Goal: Transaction & Acquisition: Purchase product/service

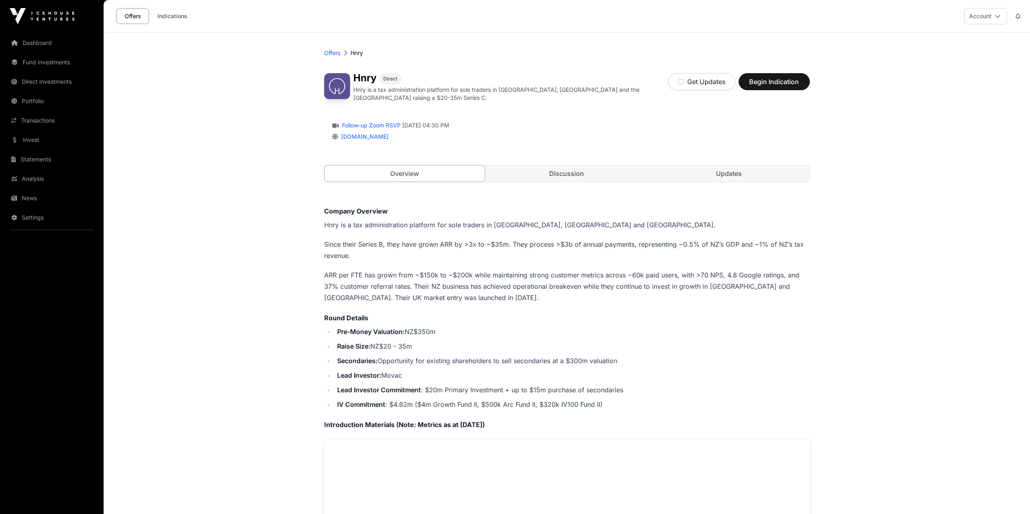
drag, startPoint x: 573, startPoint y: 168, endPoint x: 567, endPoint y: 168, distance: 5.3
click at [573, 168] on link "Discussion" at bounding box center [566, 174] width 161 height 16
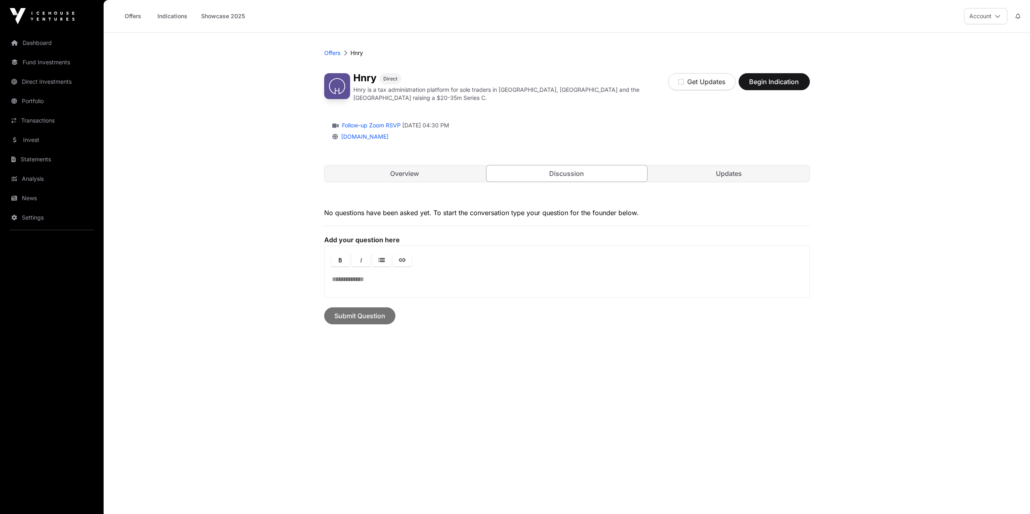
click at [715, 166] on link "Updates" at bounding box center [729, 174] width 161 height 16
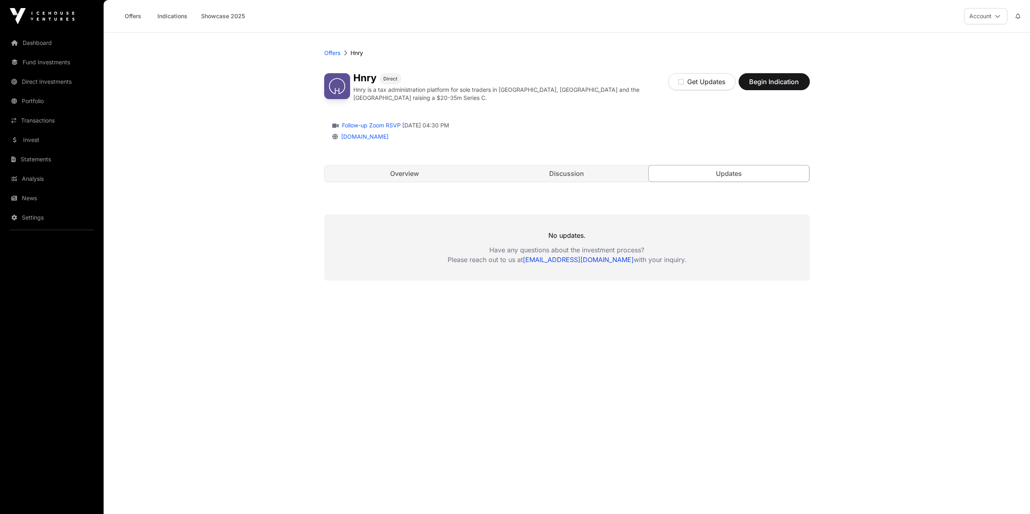
click at [415, 169] on link "Overview" at bounding box center [405, 174] width 161 height 16
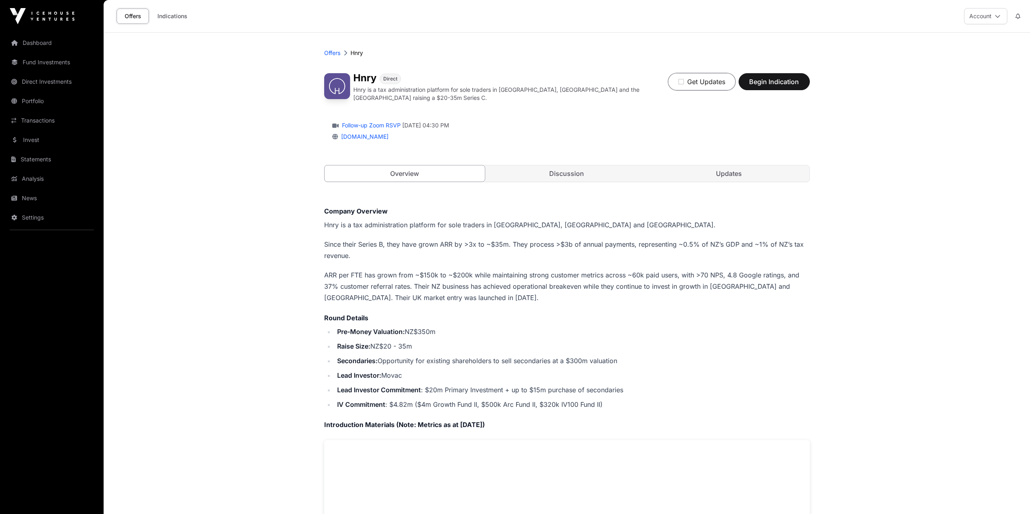
click at [683, 81] on icon "button" at bounding box center [681, 82] width 6 height 6
click at [597, 167] on link "Discussion" at bounding box center [566, 174] width 161 height 16
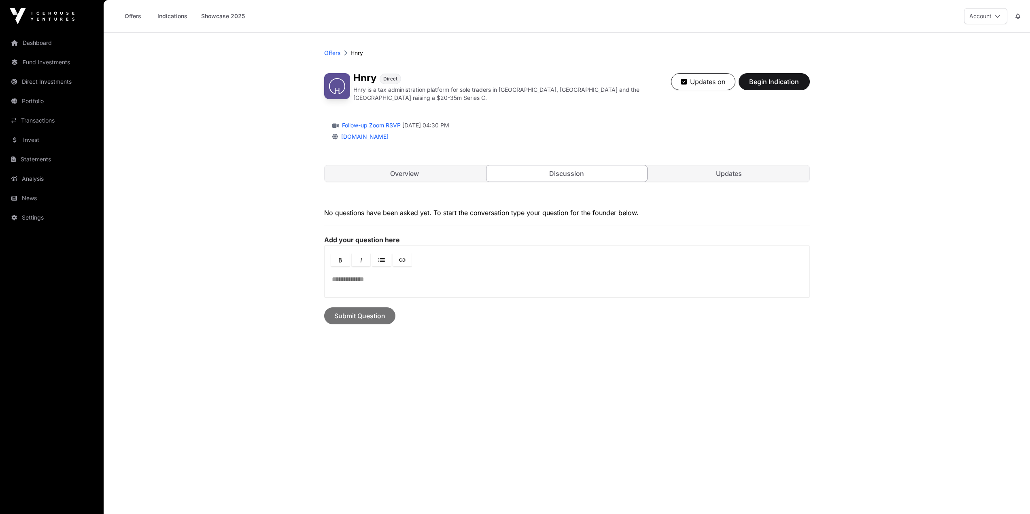
click at [729, 166] on link "Updates" at bounding box center [729, 174] width 161 height 16
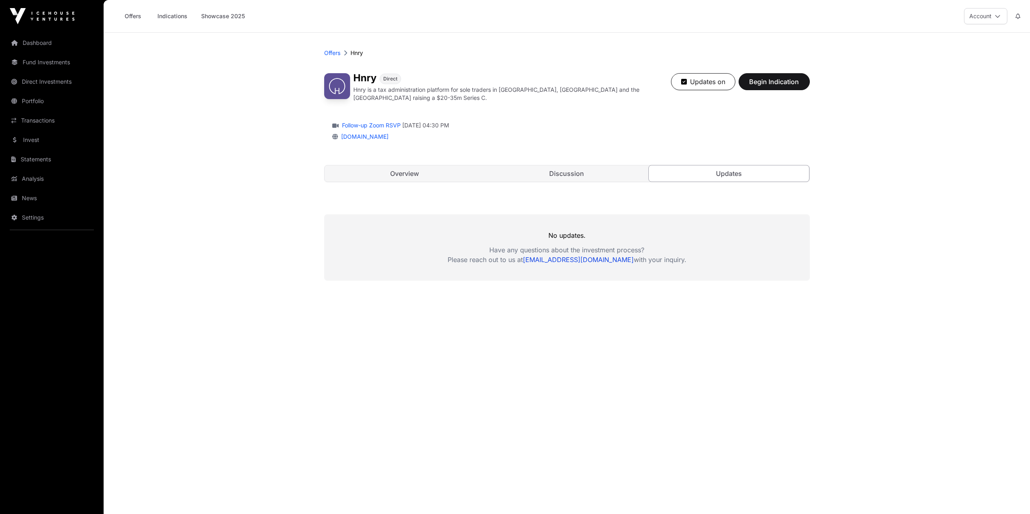
click at [729, 168] on link "Updates" at bounding box center [728, 173] width 161 height 17
click at [417, 180] on div "Hnry Direct Hnry is a tax administration platform for sole traders in NZ, Austr…" at bounding box center [567, 131] width 486 height 133
click at [410, 175] on link "Overview" at bounding box center [405, 174] width 161 height 16
click at [39, 196] on link "News" at bounding box center [51, 198] width 91 height 18
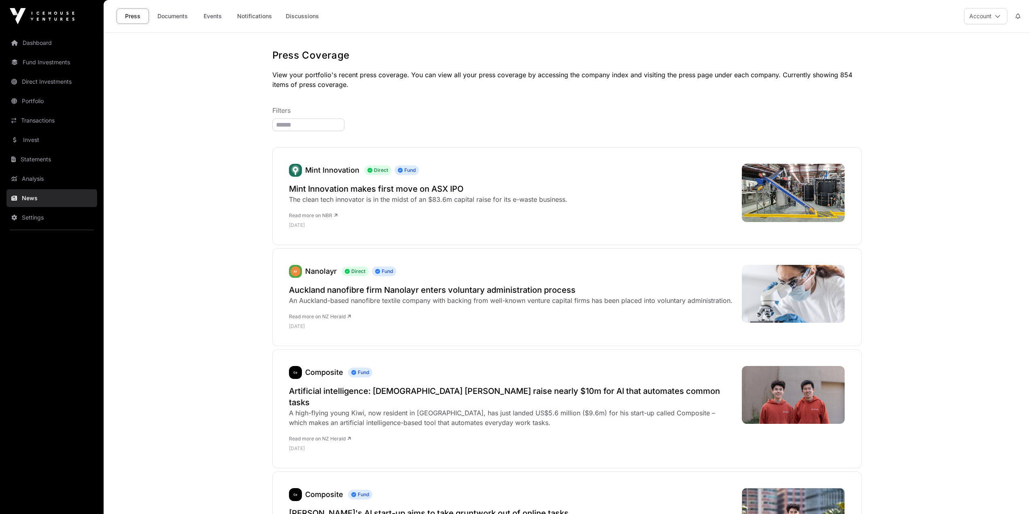
click at [212, 17] on link "Events" at bounding box center [212, 15] width 32 height 15
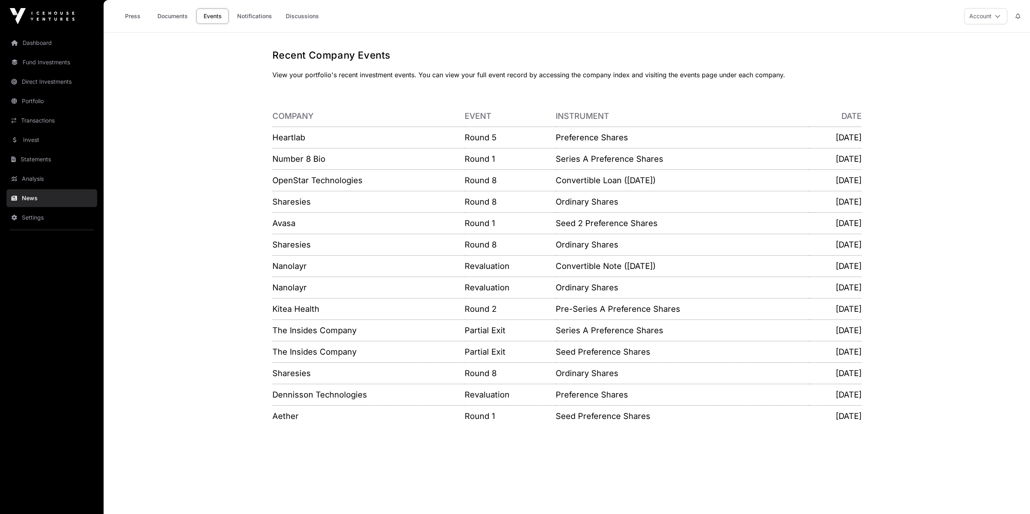
click at [39, 142] on link "Invest" at bounding box center [51, 140] width 91 height 18
click at [38, 99] on link "Portfolio" at bounding box center [51, 101] width 91 height 18
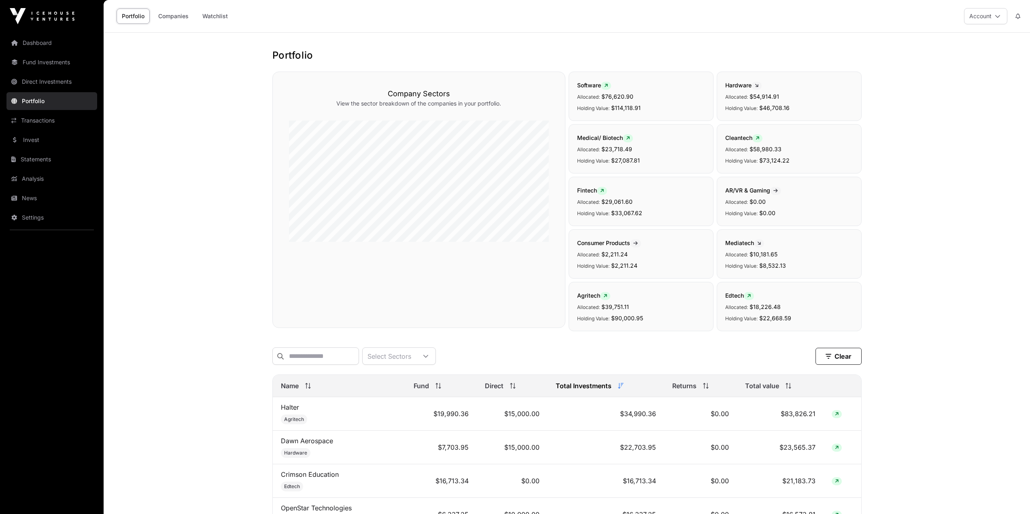
click at [38, 99] on link "Portfolio" at bounding box center [51, 101] width 91 height 18
click at [36, 76] on link "Direct Investments" at bounding box center [51, 82] width 91 height 18
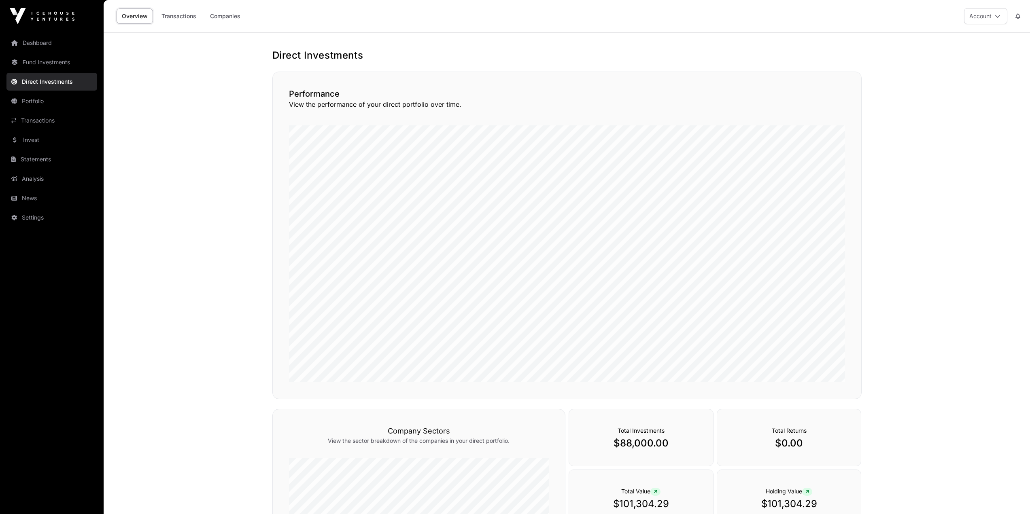
click at [49, 66] on link "Fund Investments" at bounding box center [51, 62] width 91 height 18
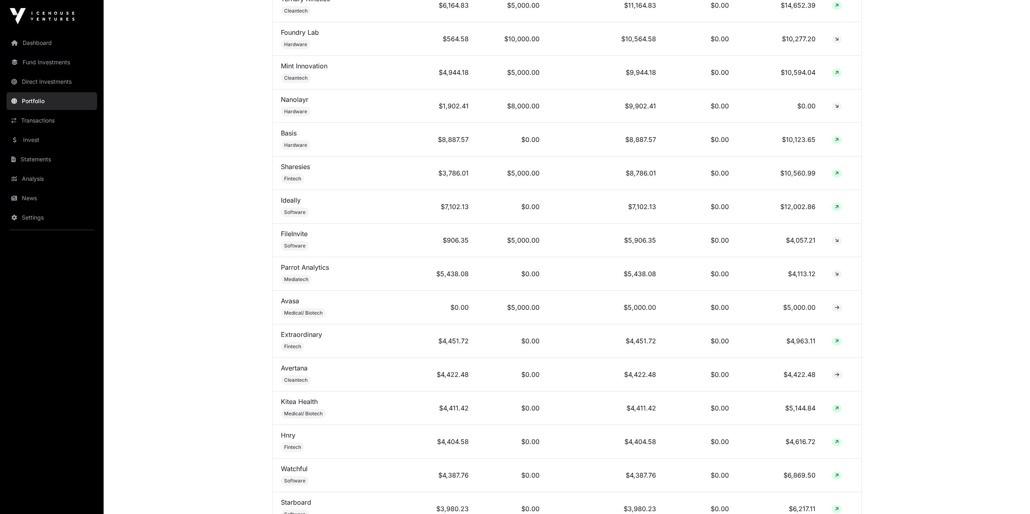
scroll to position [648, 0]
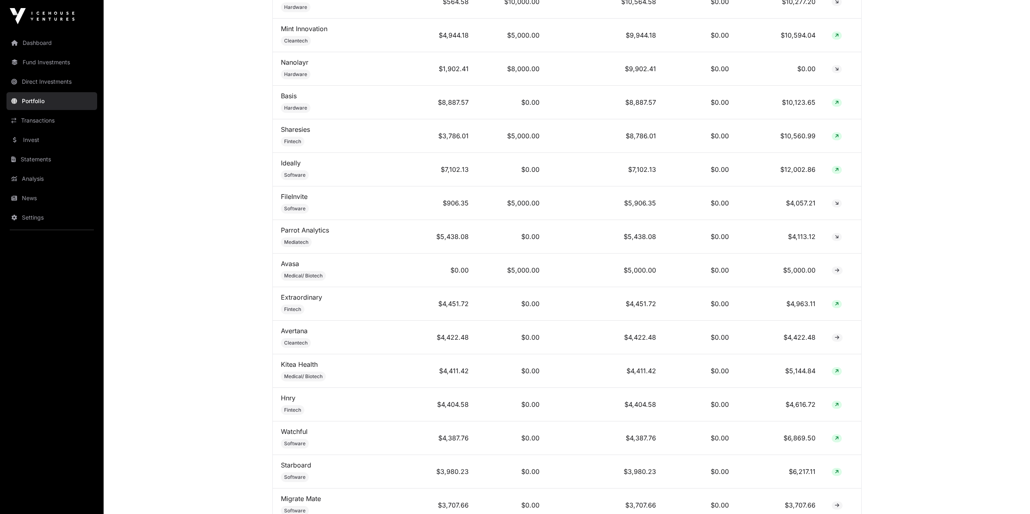
click at [286, 402] on link "Hnry" at bounding box center [288, 398] width 15 height 8
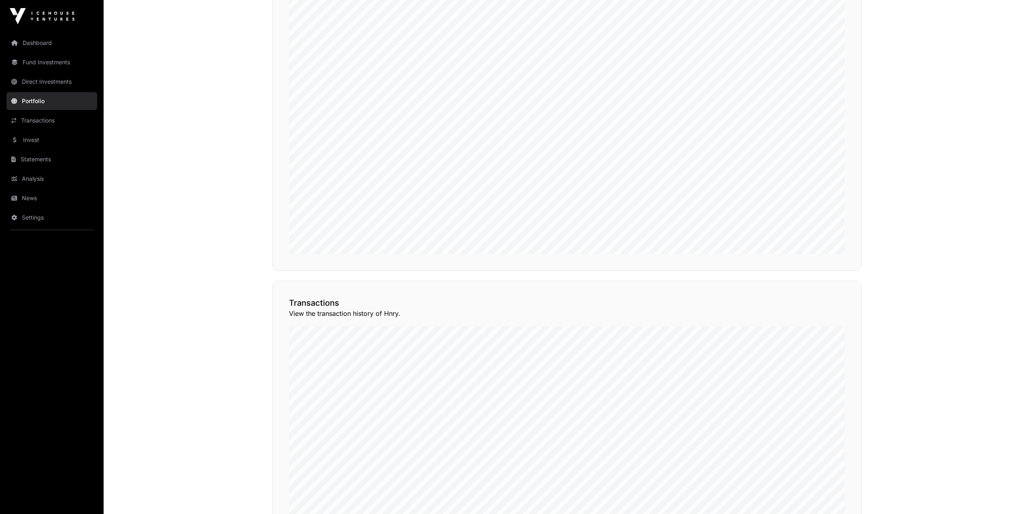
scroll to position [526, 0]
click at [822, 184] on button "View Transactions" at bounding box center [825, 177] width 67 height 14
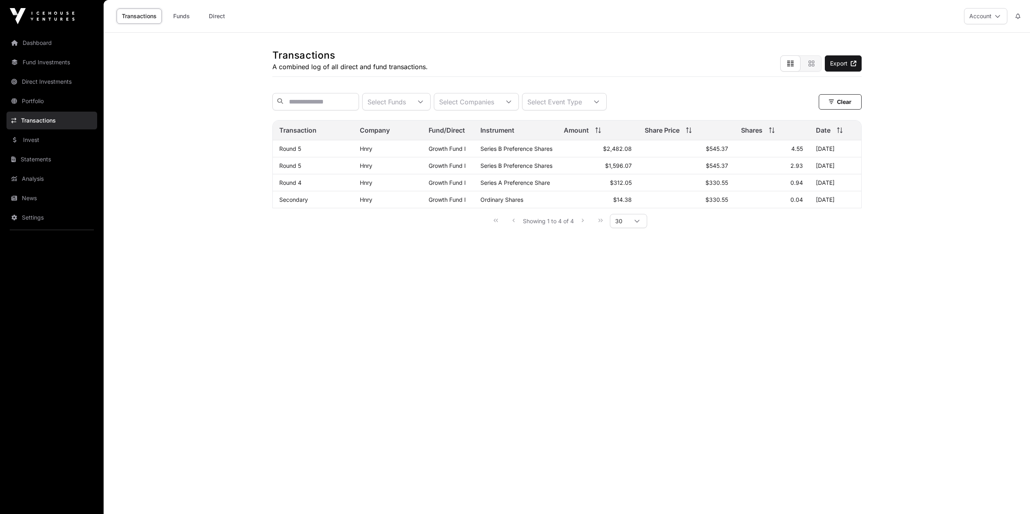
click at [368, 152] on link "Hnry" at bounding box center [366, 148] width 13 height 7
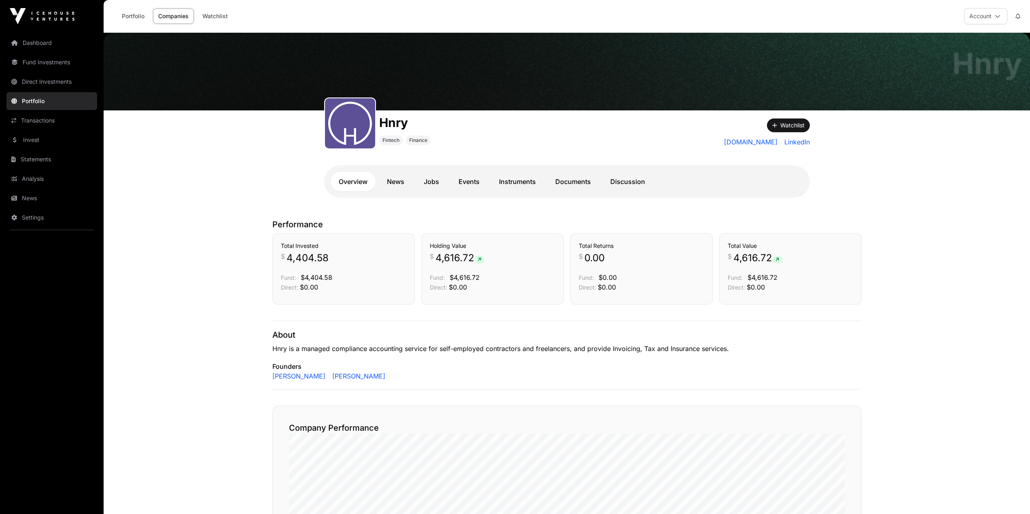
click at [567, 184] on link "Documents" at bounding box center [573, 181] width 52 height 19
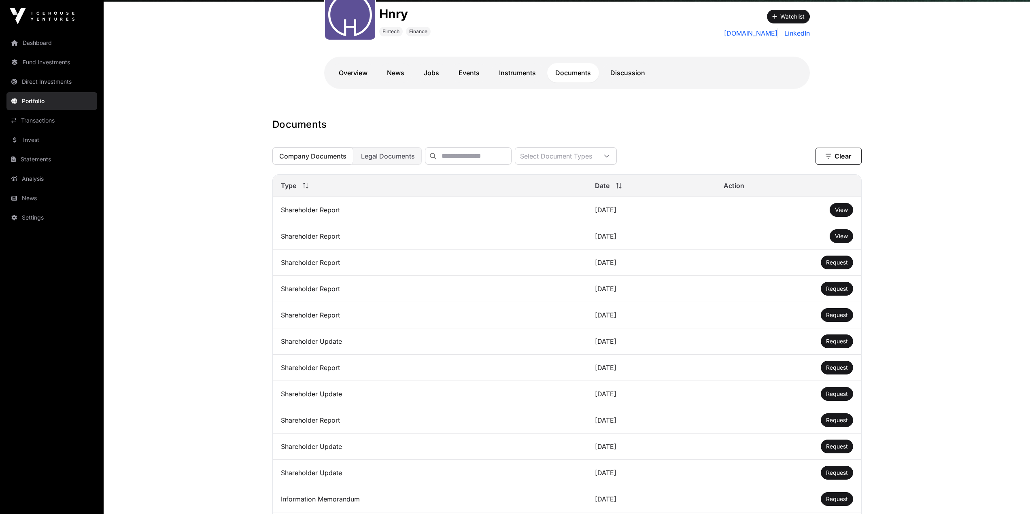
scroll to position [202, 0]
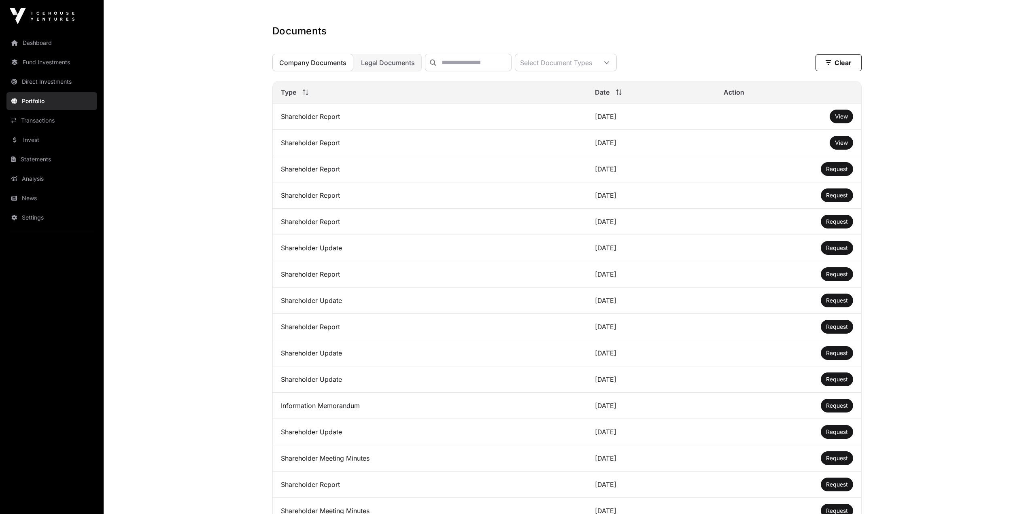
click at [323, 410] on td "Information Memorandum" at bounding box center [430, 406] width 314 height 26
click at [845, 410] on link "Request" at bounding box center [837, 406] width 22 height 8
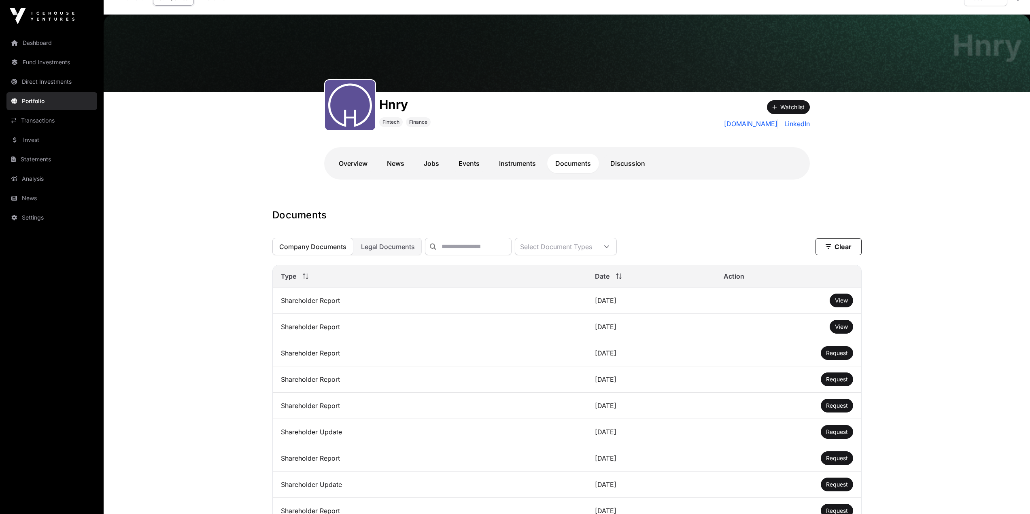
scroll to position [0, 0]
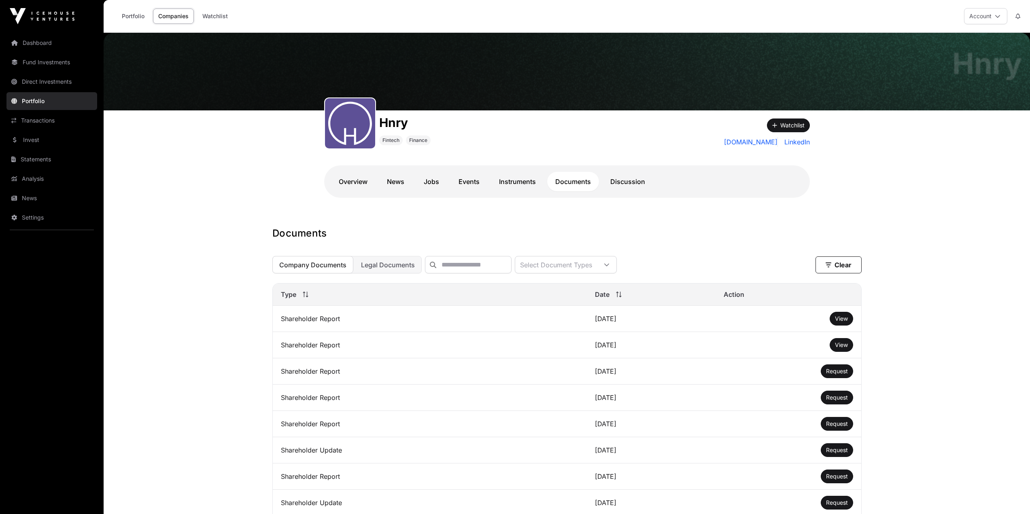
click at [518, 181] on link "Instruments" at bounding box center [517, 181] width 53 height 19
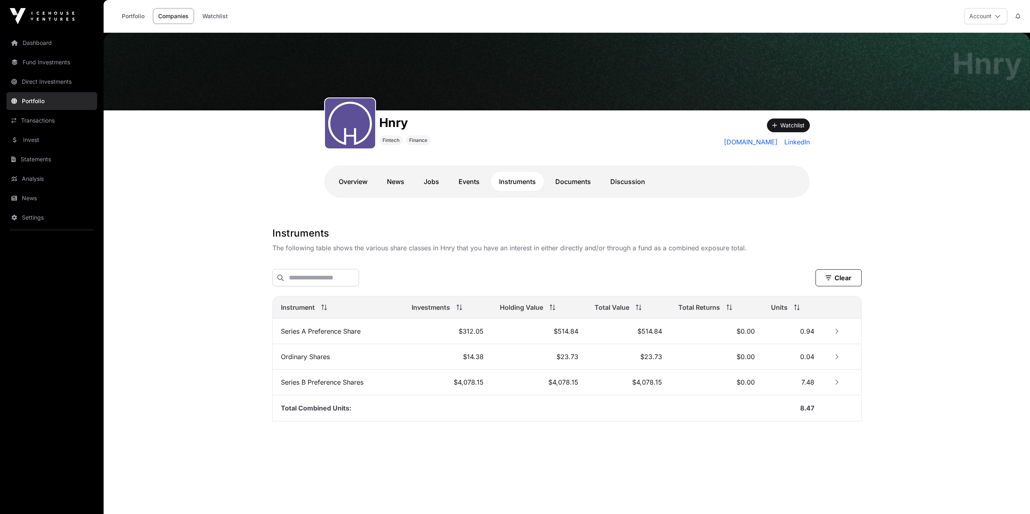
click at [469, 185] on link "Events" at bounding box center [468, 181] width 37 height 19
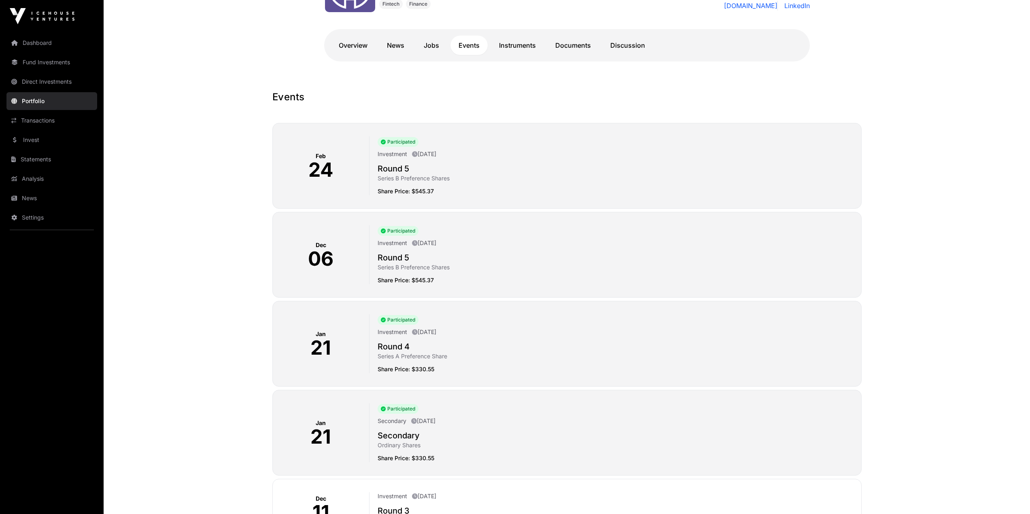
scroll to position [162, 0]
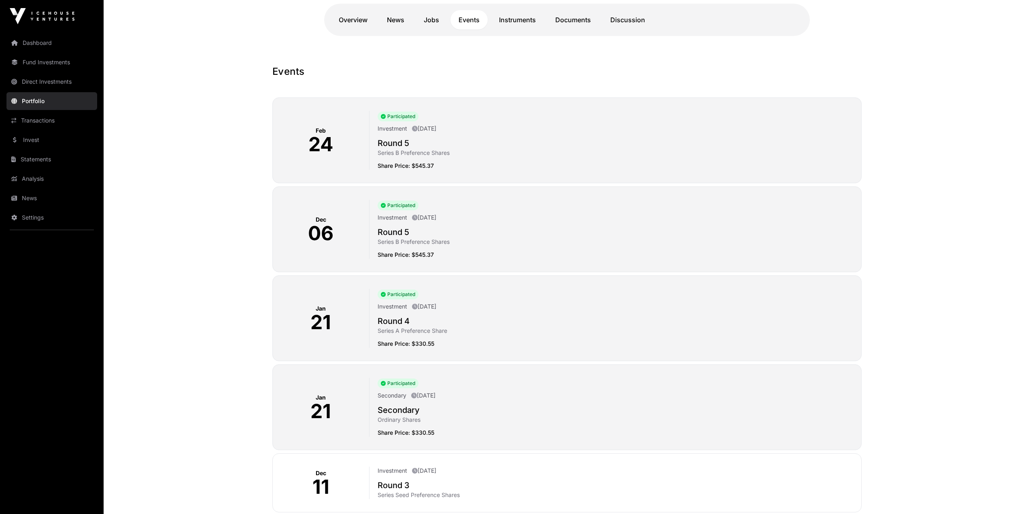
click at [511, 22] on link "Instruments" at bounding box center [517, 19] width 53 height 19
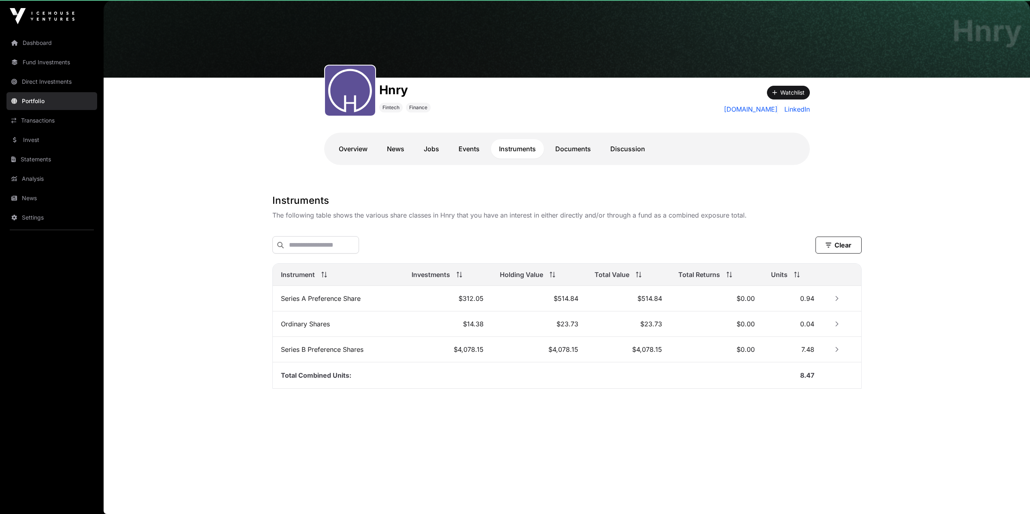
scroll to position [33, 0]
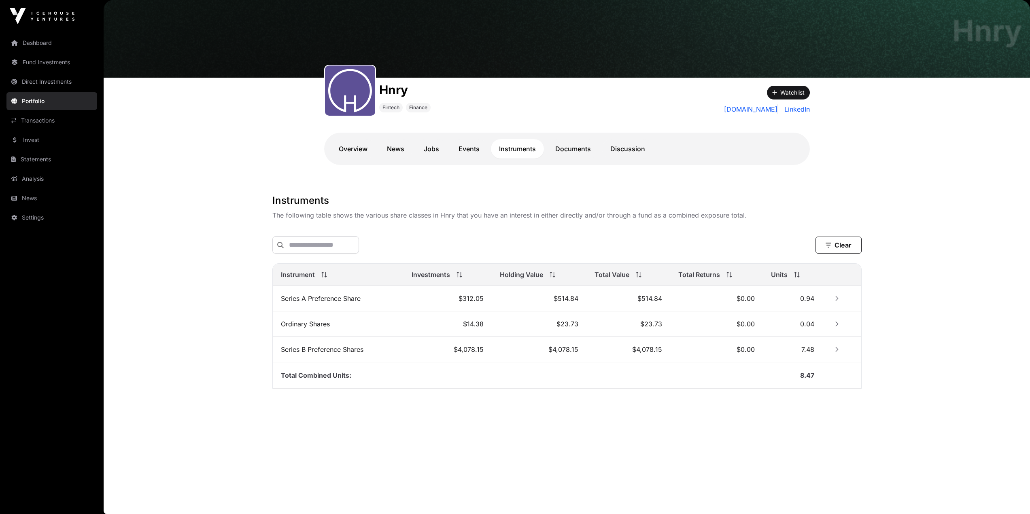
click at [579, 147] on link "Documents" at bounding box center [573, 148] width 52 height 19
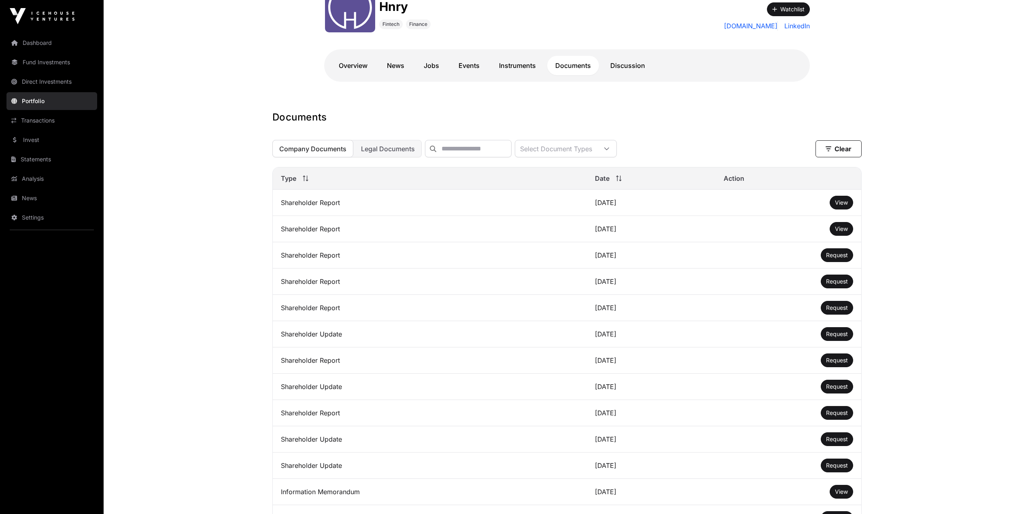
scroll to position [114, 0]
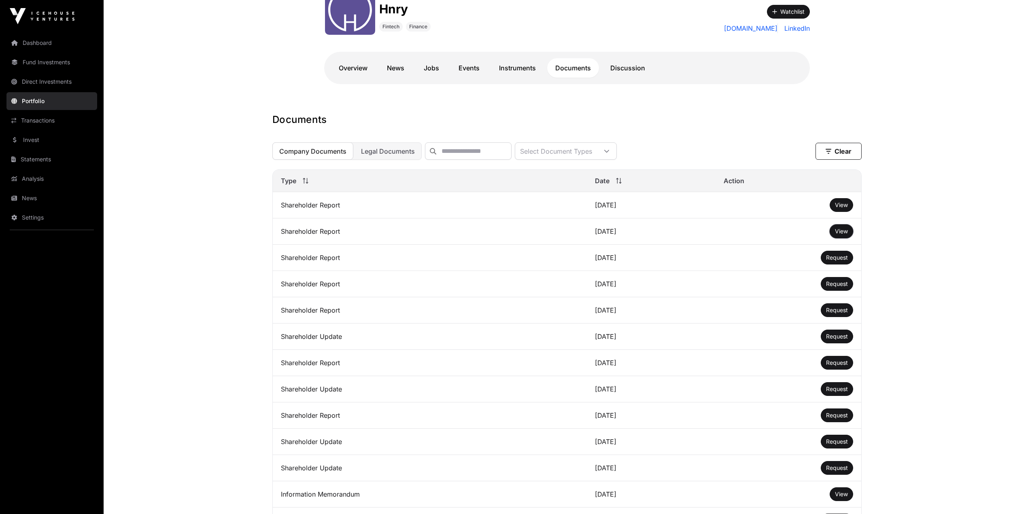
click at [849, 238] on button "View" at bounding box center [841, 232] width 23 height 14
click at [843, 235] on span "View" at bounding box center [841, 231] width 13 height 7
click at [839, 208] on span "View" at bounding box center [841, 205] width 13 height 7
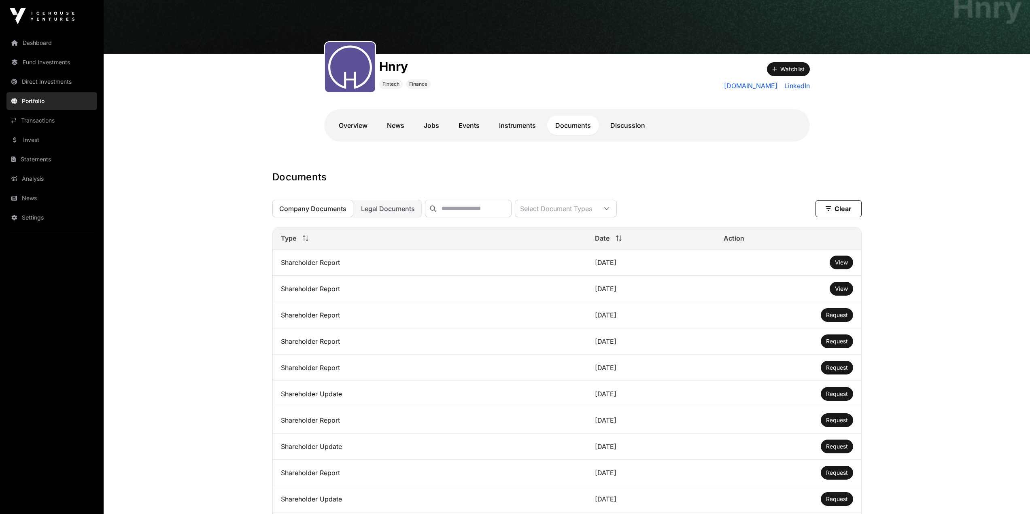
scroll to position [33, 0]
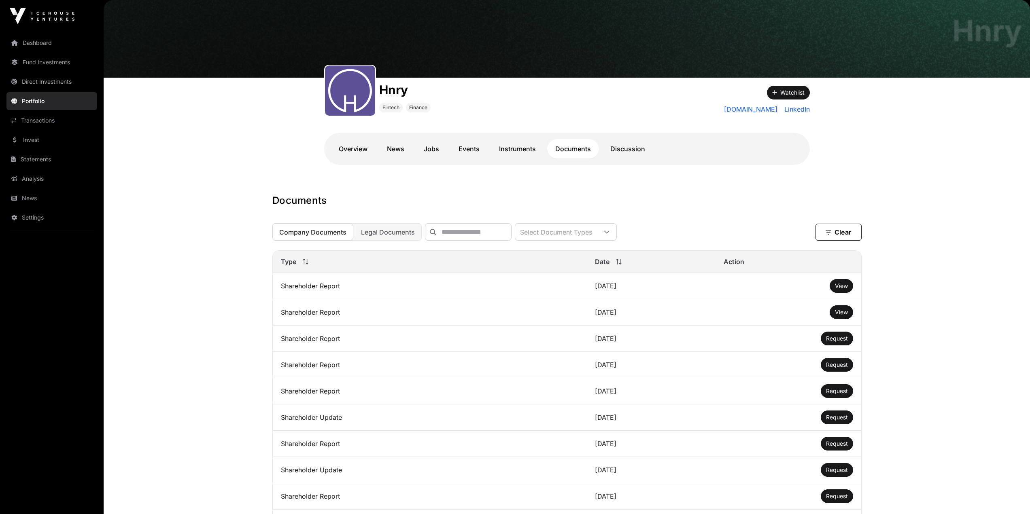
click at [17, 142] on link "Invest" at bounding box center [51, 140] width 91 height 18
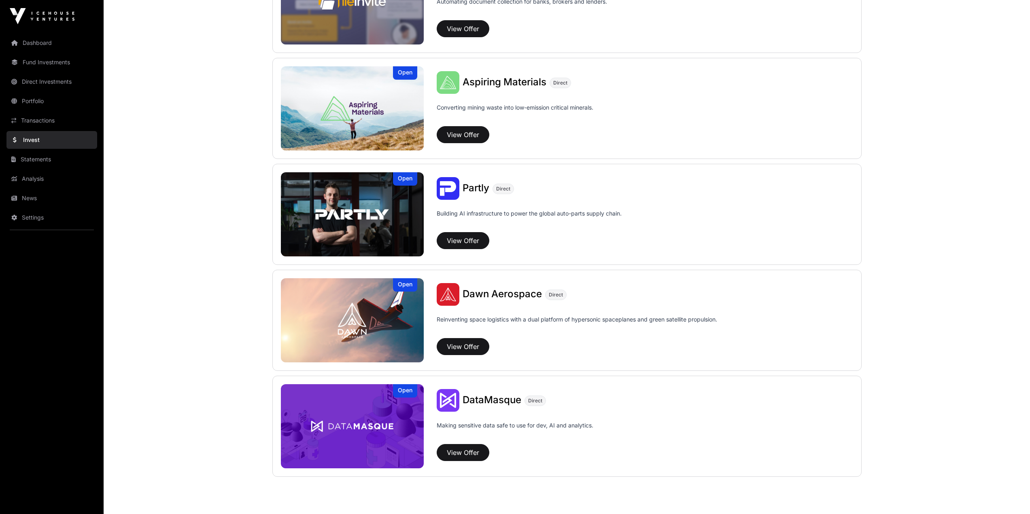
scroll to position [395, 0]
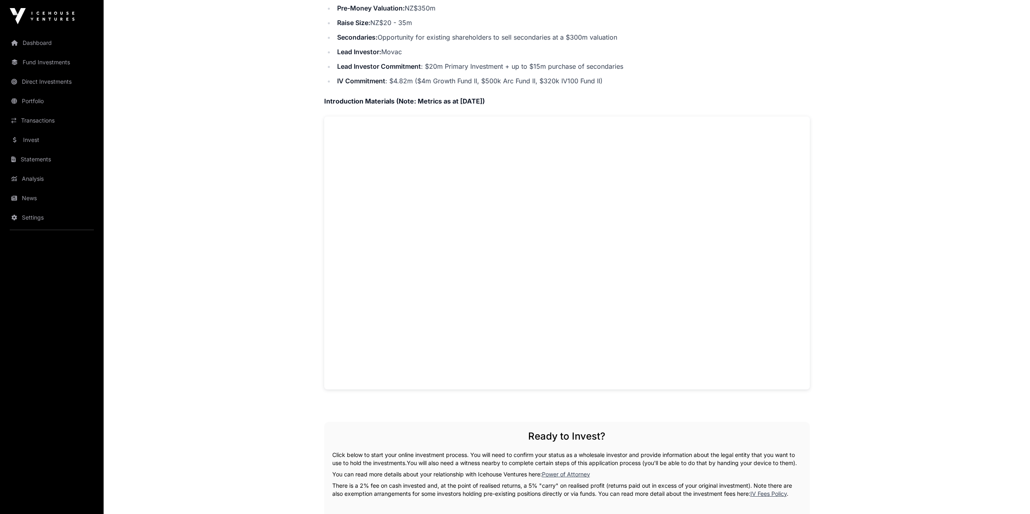
scroll to position [594, 0]
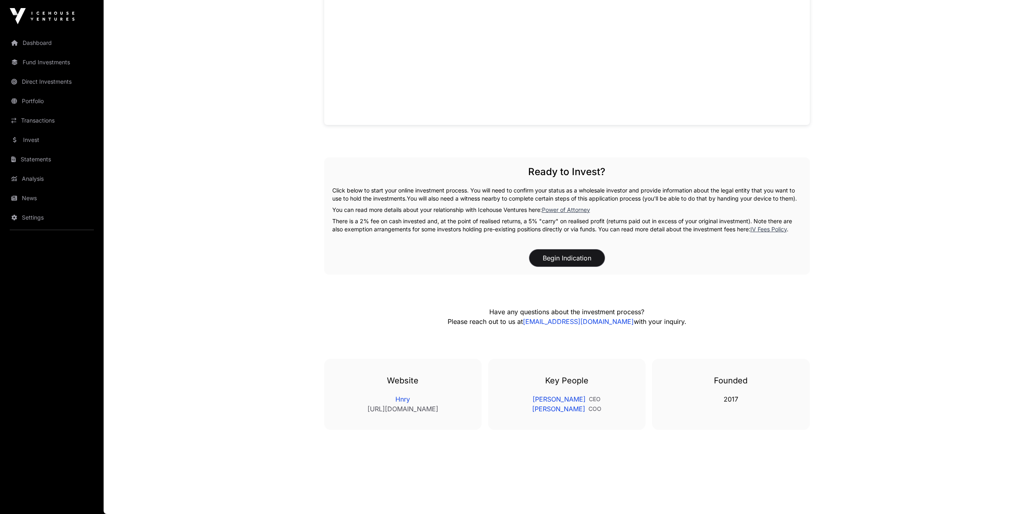
click at [554, 255] on button "Begin Indication" at bounding box center [566, 258] width 75 height 17
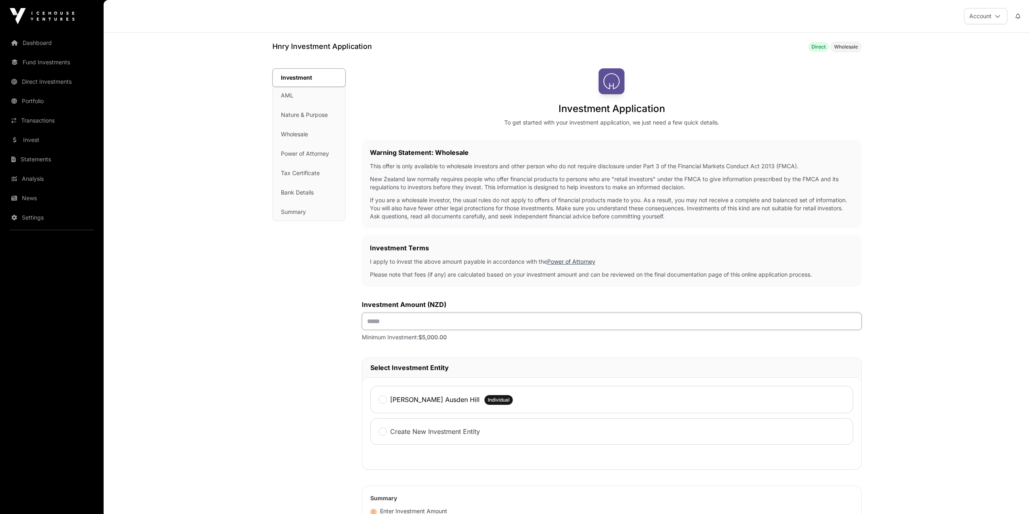
click at [412, 326] on input "text" at bounding box center [612, 321] width 500 height 17
type input "******"
click at [442, 402] on label "Martin David Ausden Hill" at bounding box center [434, 400] width 89 height 10
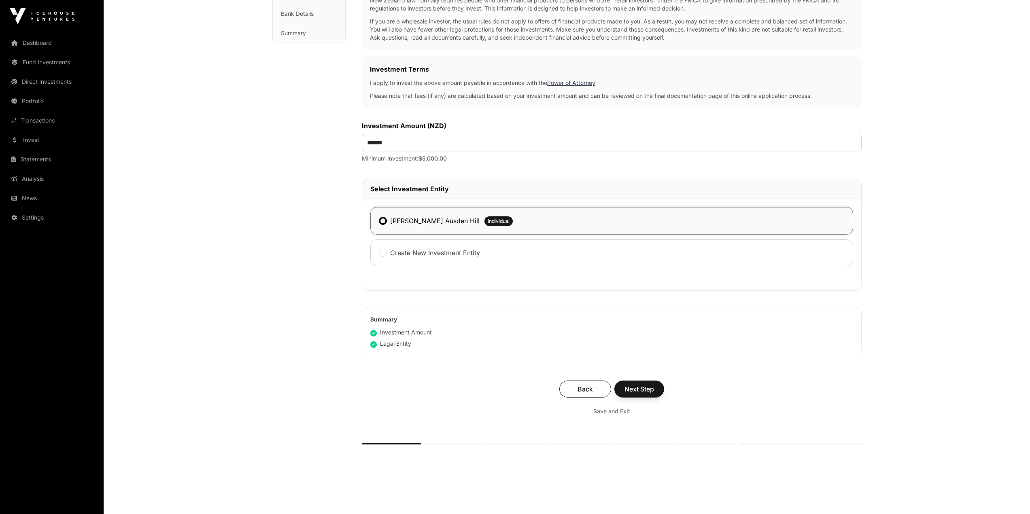
scroll to position [202, 0]
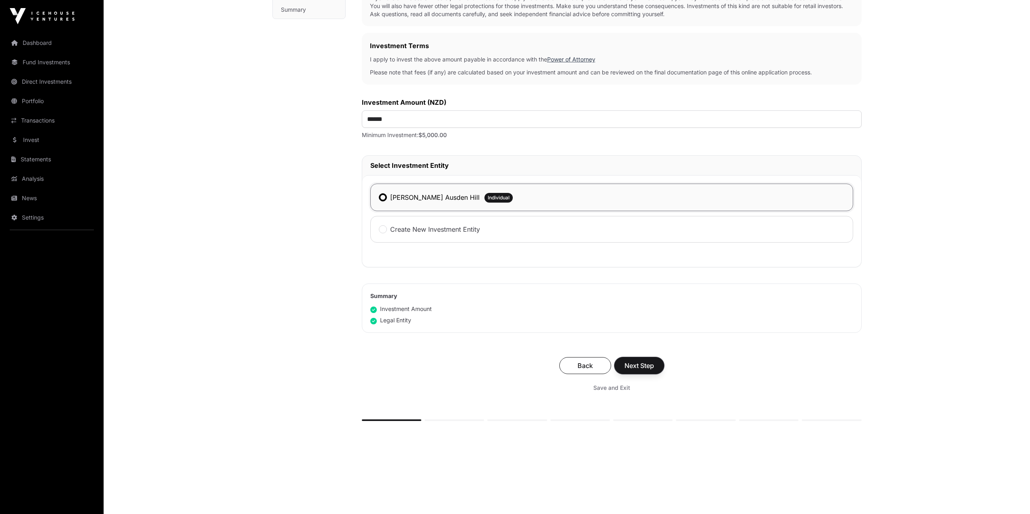
click at [631, 367] on span "Next Step" at bounding box center [639, 366] width 30 height 10
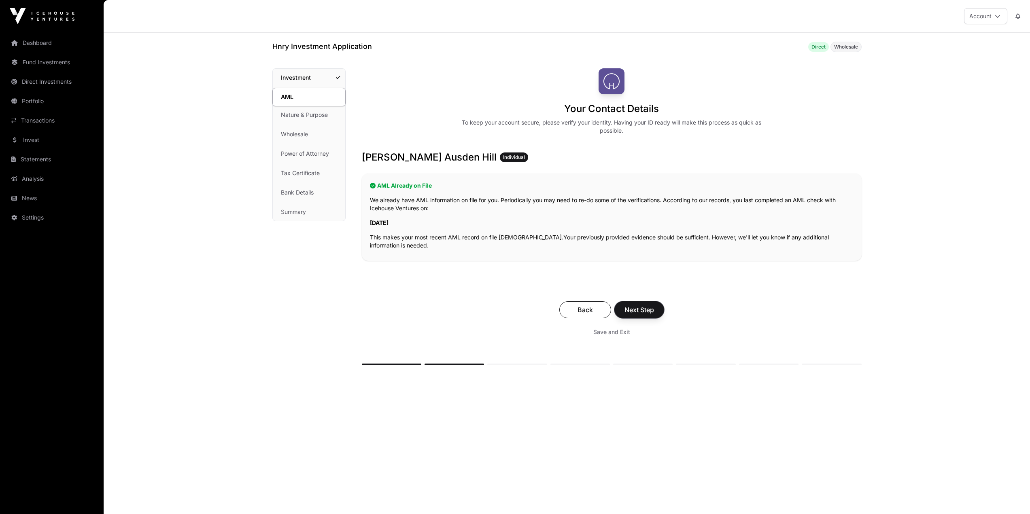
click at [651, 302] on button "Next Step" at bounding box center [639, 310] width 50 height 17
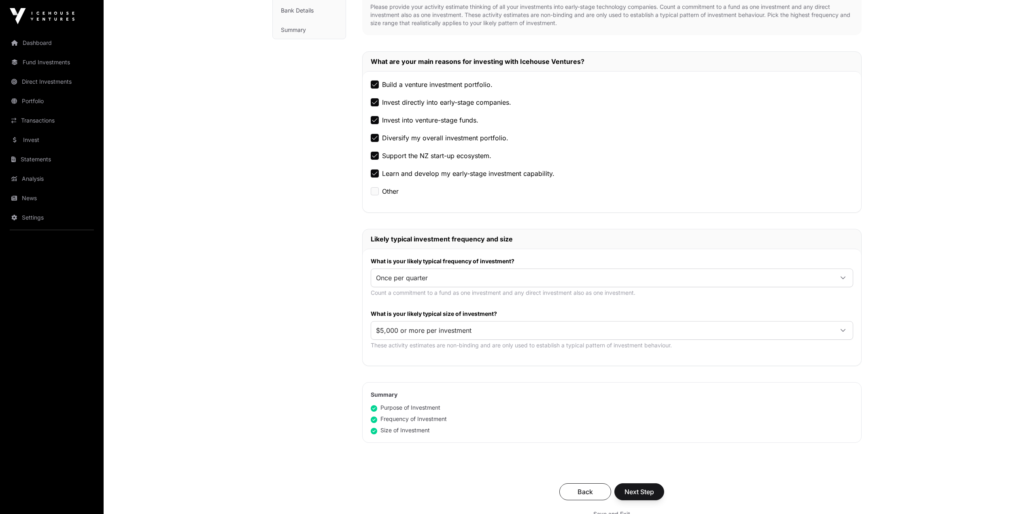
scroll to position [283, 0]
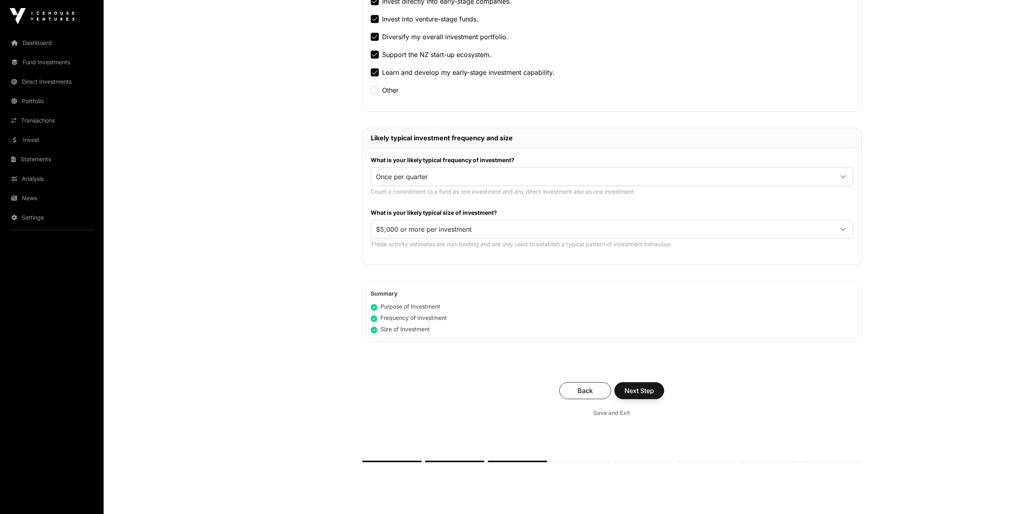
click at [648, 399] on div "Back Next Step Save and Exit" at bounding box center [611, 401] width 499 height 54
click at [649, 395] on span "Next Step" at bounding box center [639, 391] width 30 height 10
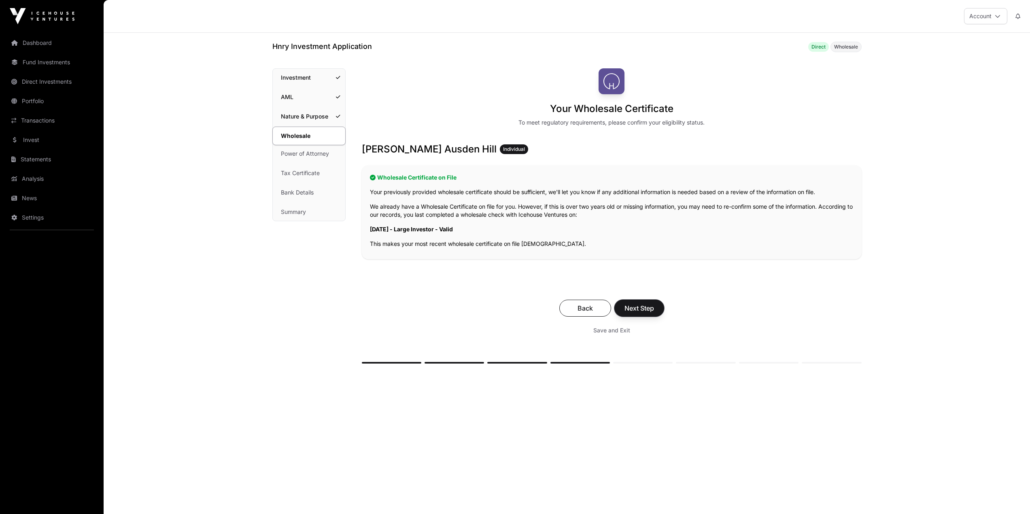
click at [651, 308] on span "Next Step" at bounding box center [639, 309] width 30 height 10
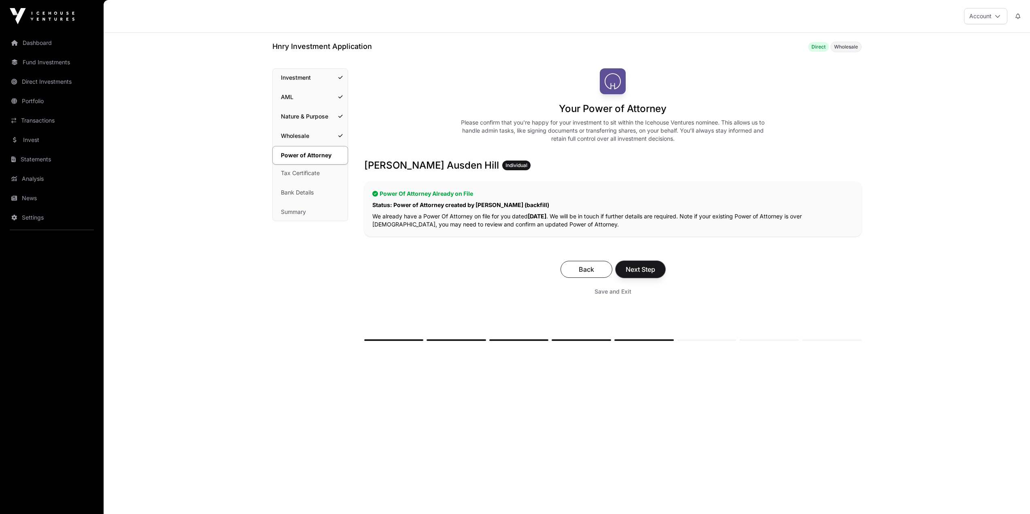
click at [643, 271] on span "Next Step" at bounding box center [641, 270] width 30 height 10
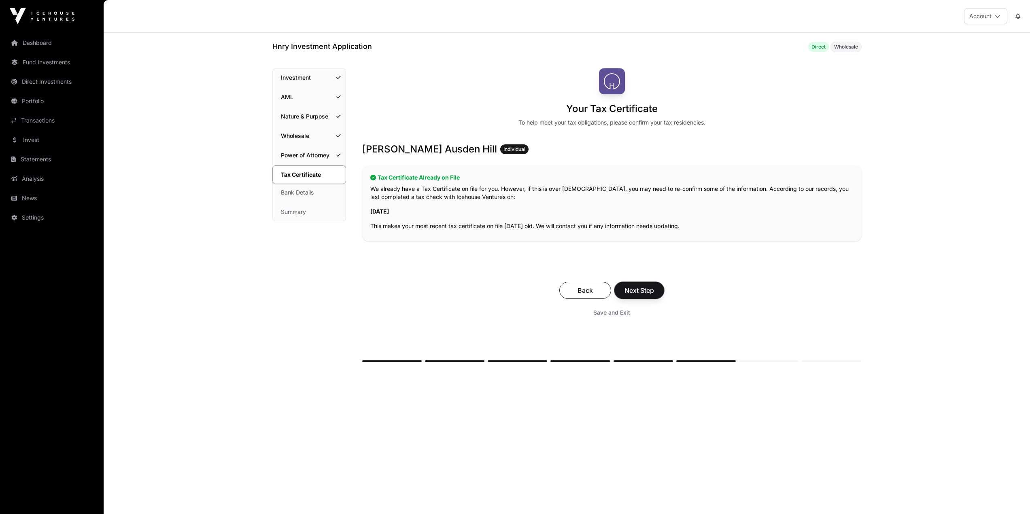
click at [644, 296] on button "Next Step" at bounding box center [639, 290] width 50 height 17
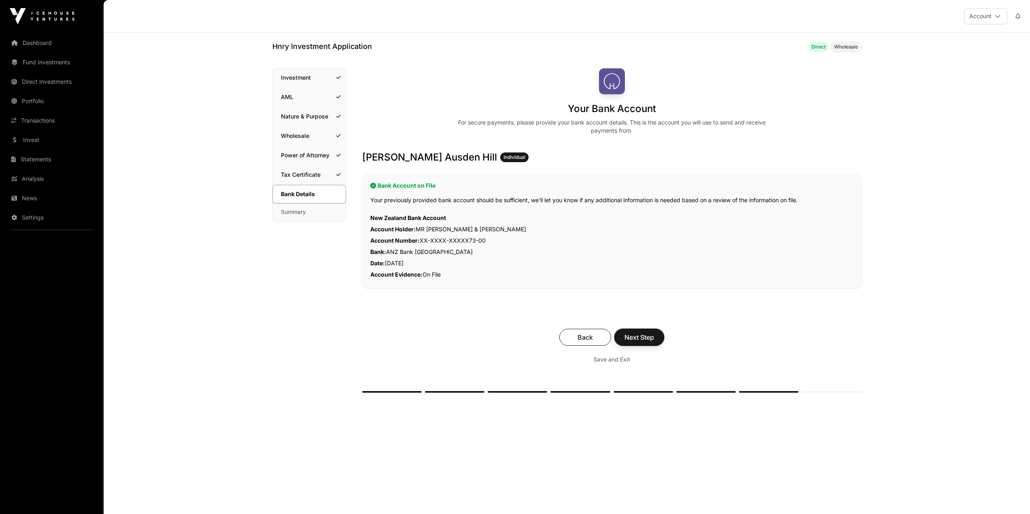
click at [644, 331] on button "Next Step" at bounding box center [639, 337] width 50 height 17
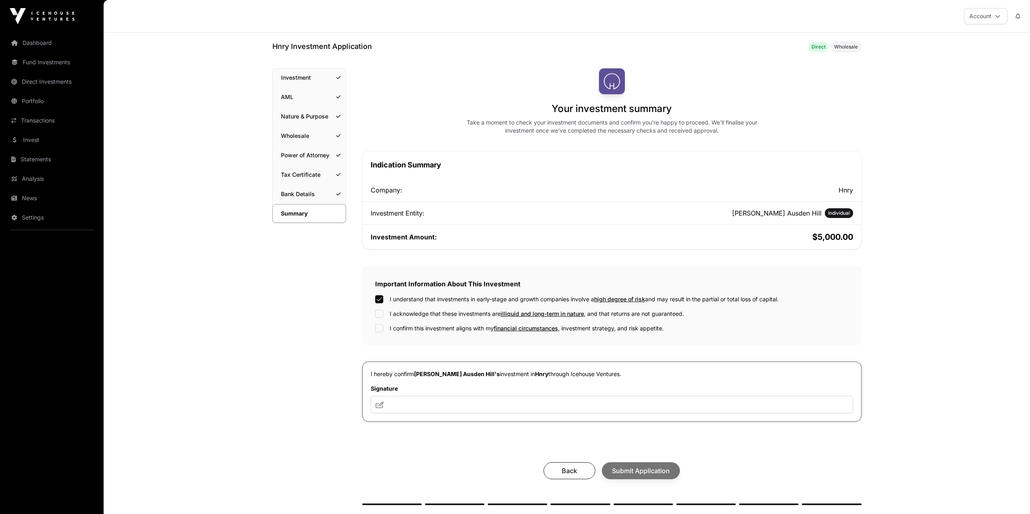
click at [382, 308] on div "I understand that investments in early-stage and growth companies involve a hig…" at bounding box center [612, 313] width 474 height 37
click at [382, 321] on div "I understand that investments in early-stage and growth companies involve a hig…" at bounding box center [612, 313] width 474 height 37
click at [381, 319] on div "I understand that investments in early-stage and growth companies involve a hig…" at bounding box center [612, 313] width 474 height 37
click at [399, 409] on input "text" at bounding box center [612, 404] width 482 height 17
type input "***"
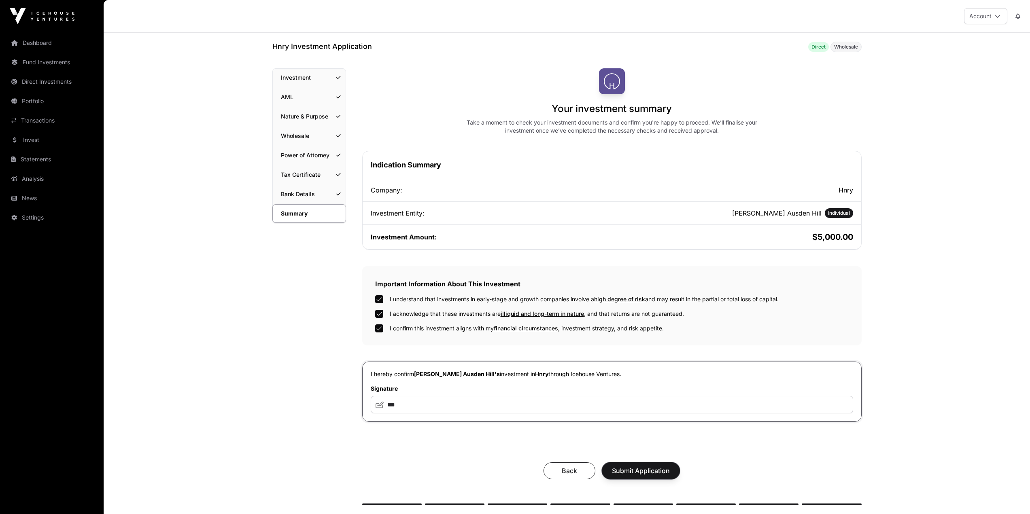
click at [637, 475] on span "Submit Application" at bounding box center [641, 471] width 58 height 10
